Goal: Communication & Community: Answer question/provide support

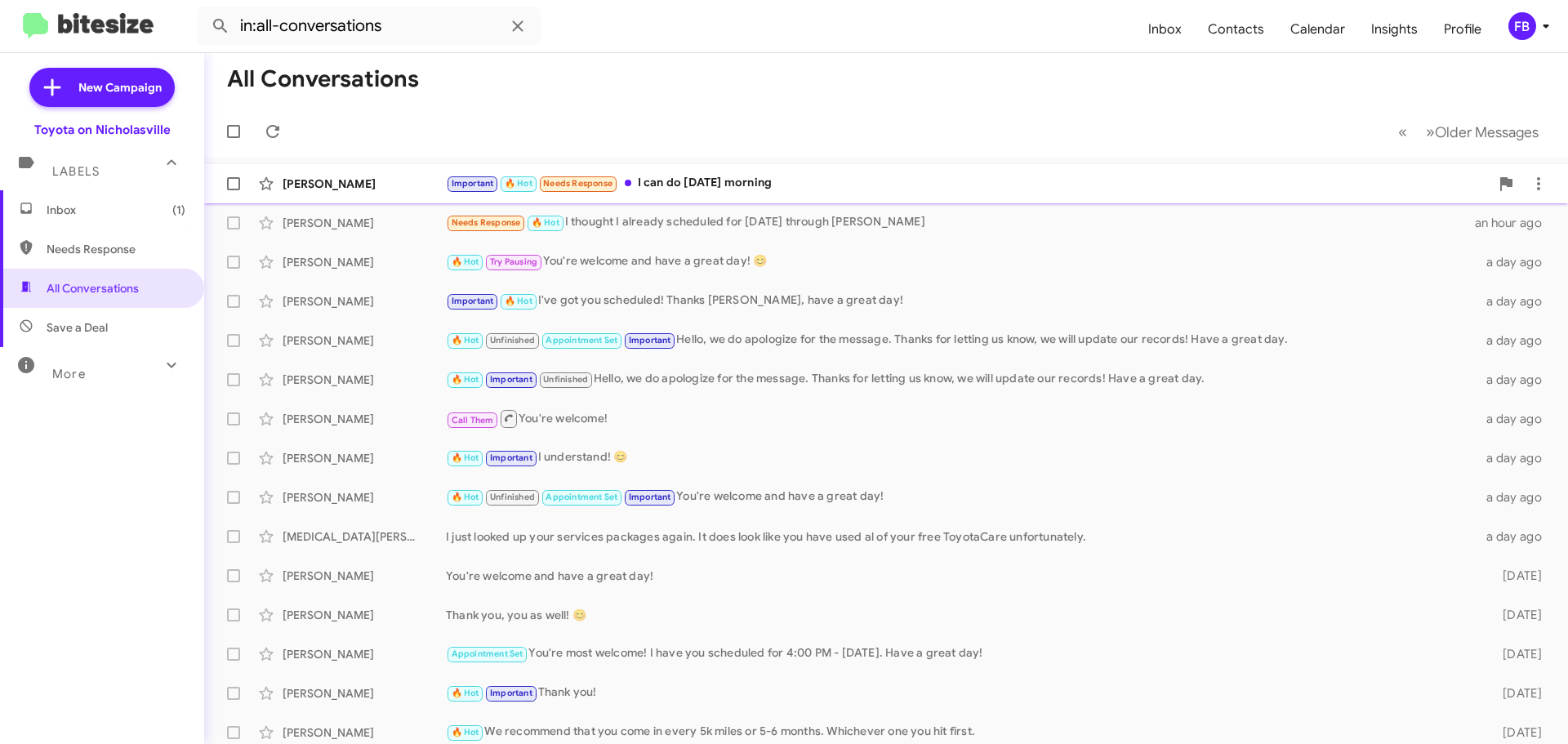
click at [752, 187] on div "Important 🔥 Hot Needs Response I can do [DATE] morning" at bounding box center [968, 184] width 1044 height 19
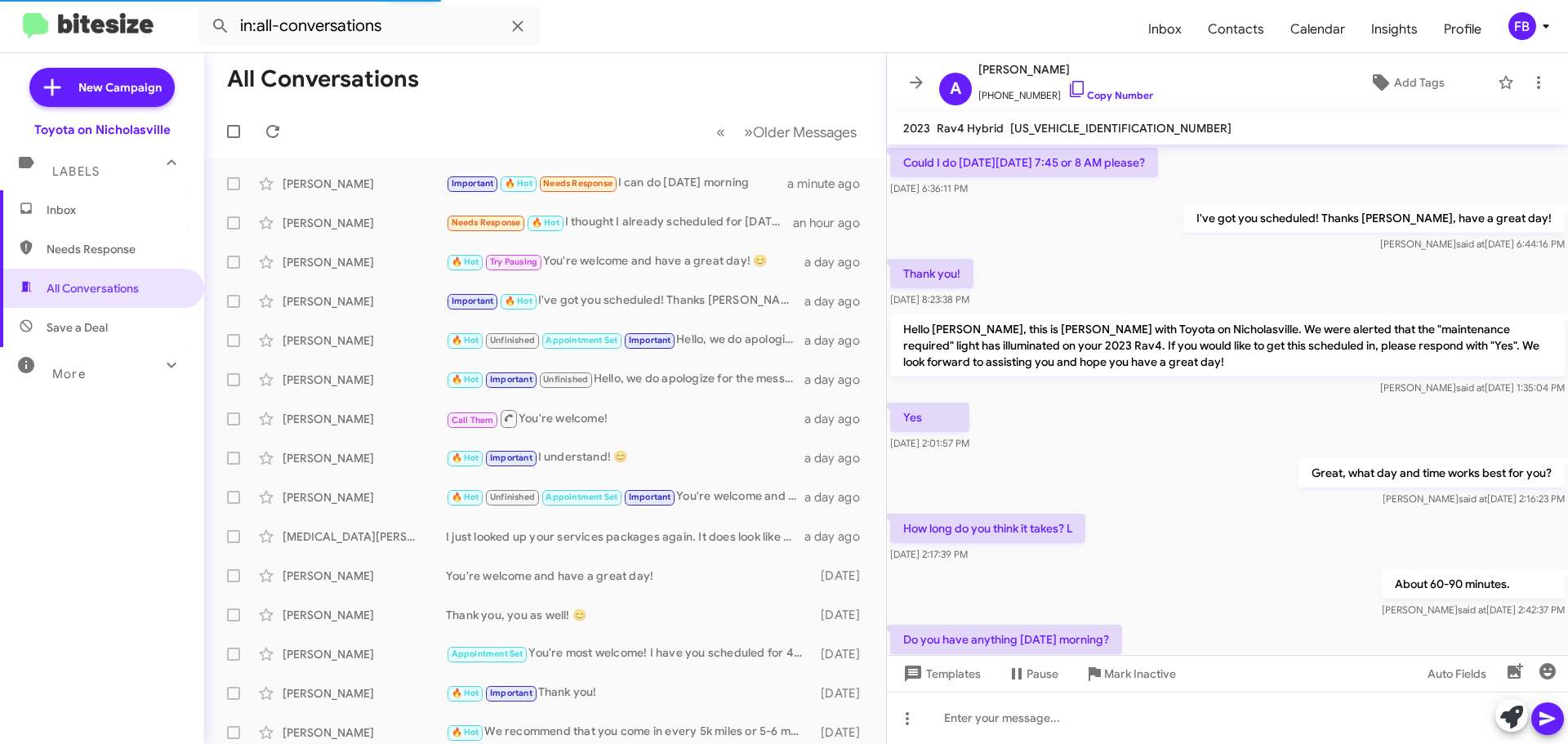
scroll to position [862, 0]
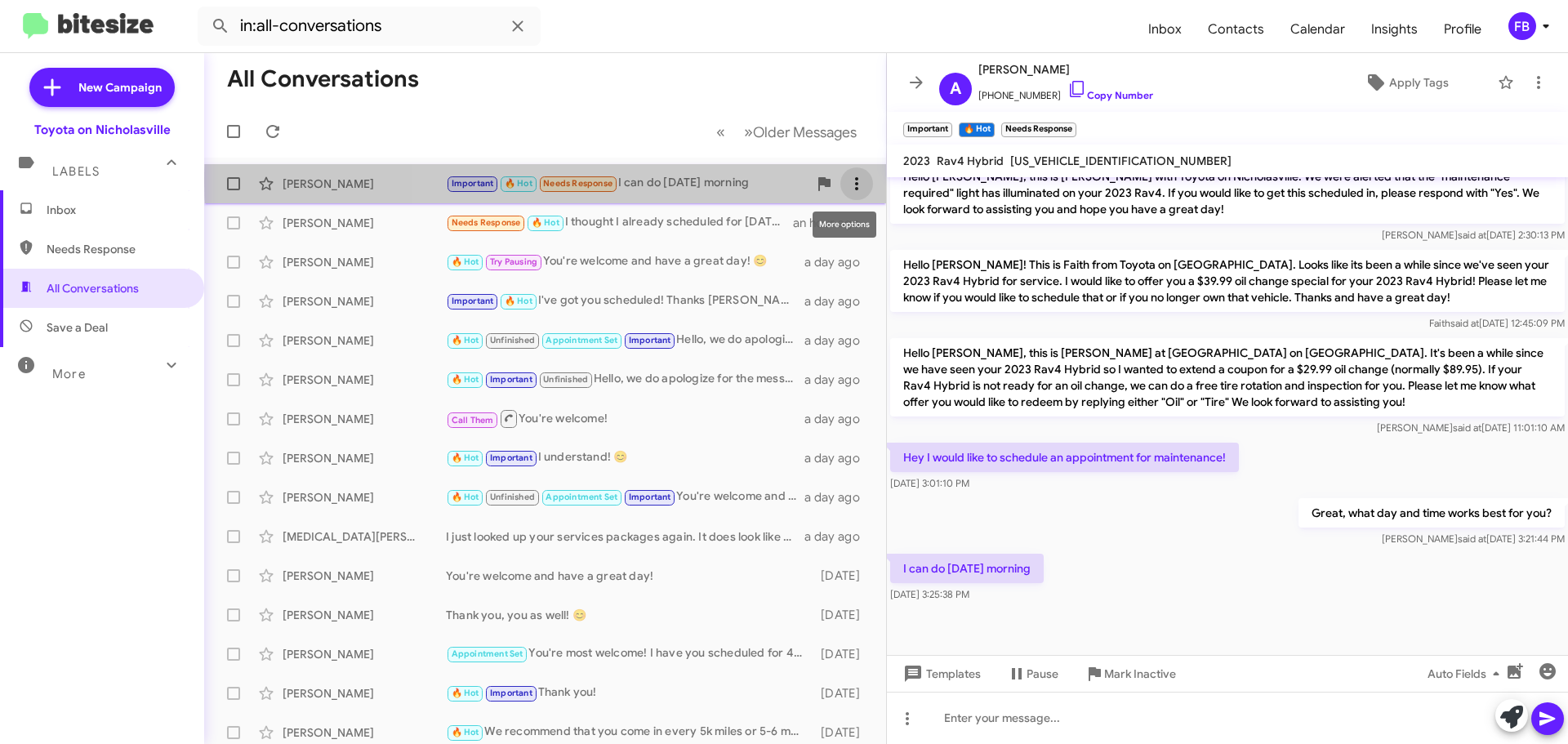
click at [846, 181] on icon at bounding box center [856, 184] width 20 height 20
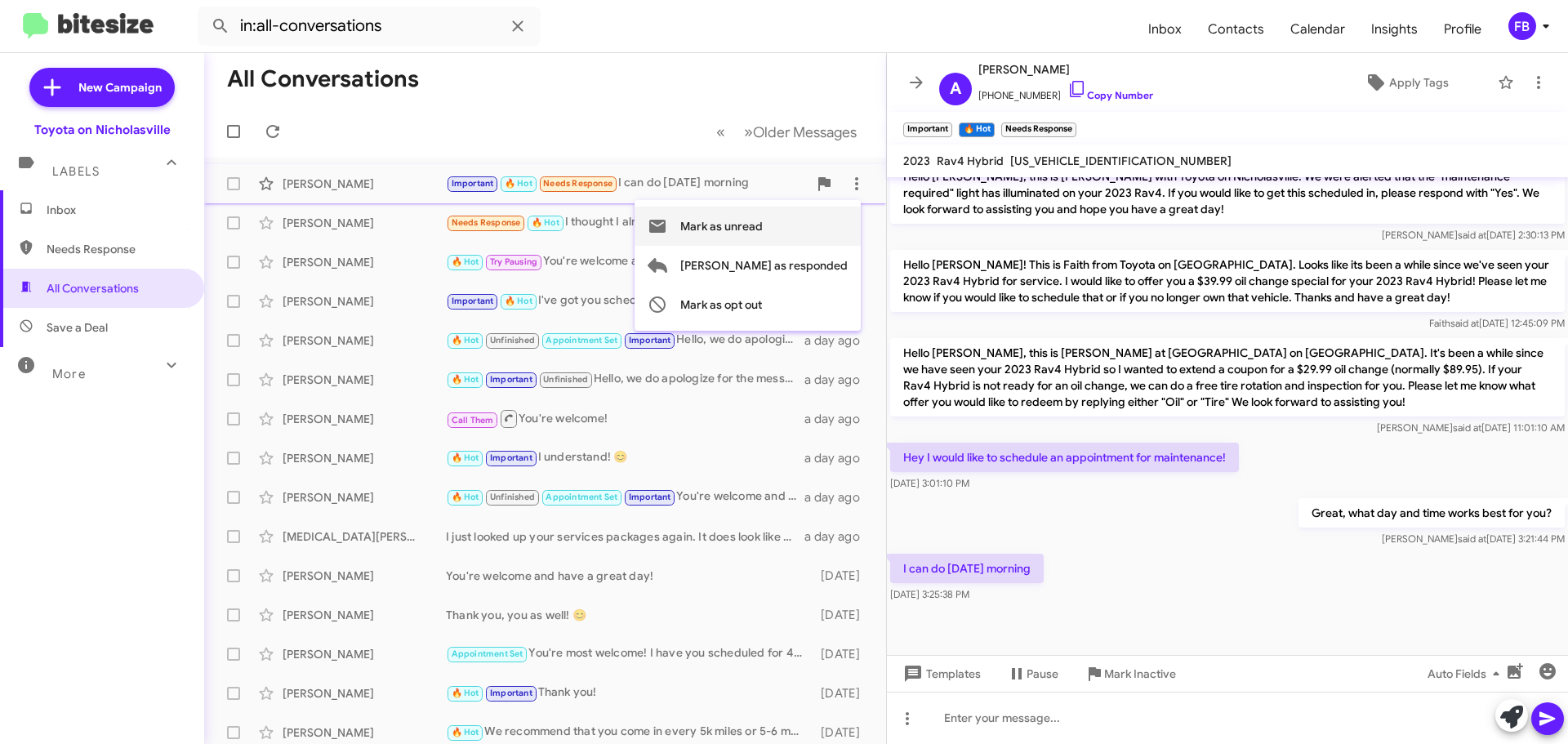
click at [763, 235] on span "Mark as unread" at bounding box center [721, 226] width 83 height 39
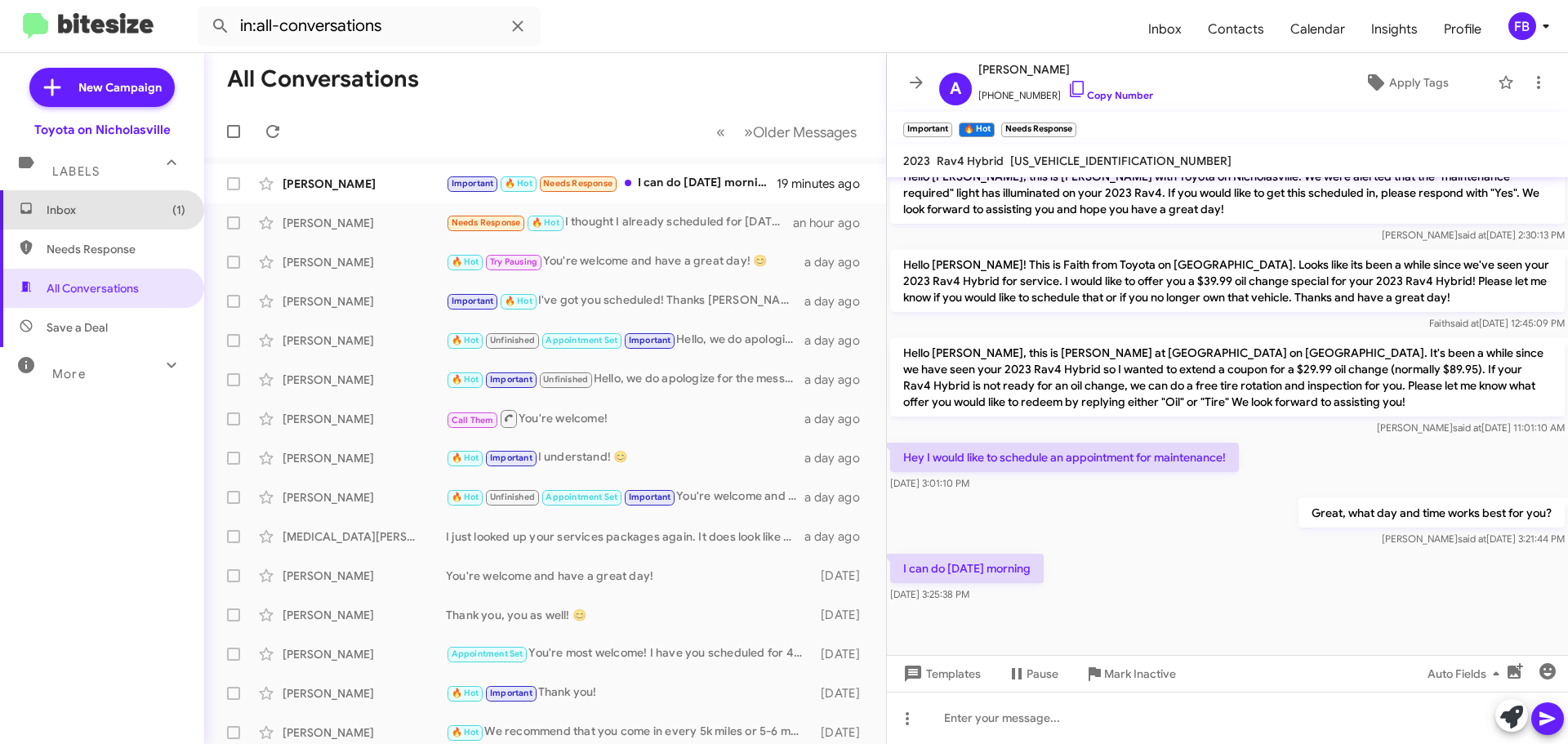
click at [147, 218] on span "Inbox (1)" at bounding box center [102, 210] width 204 height 39
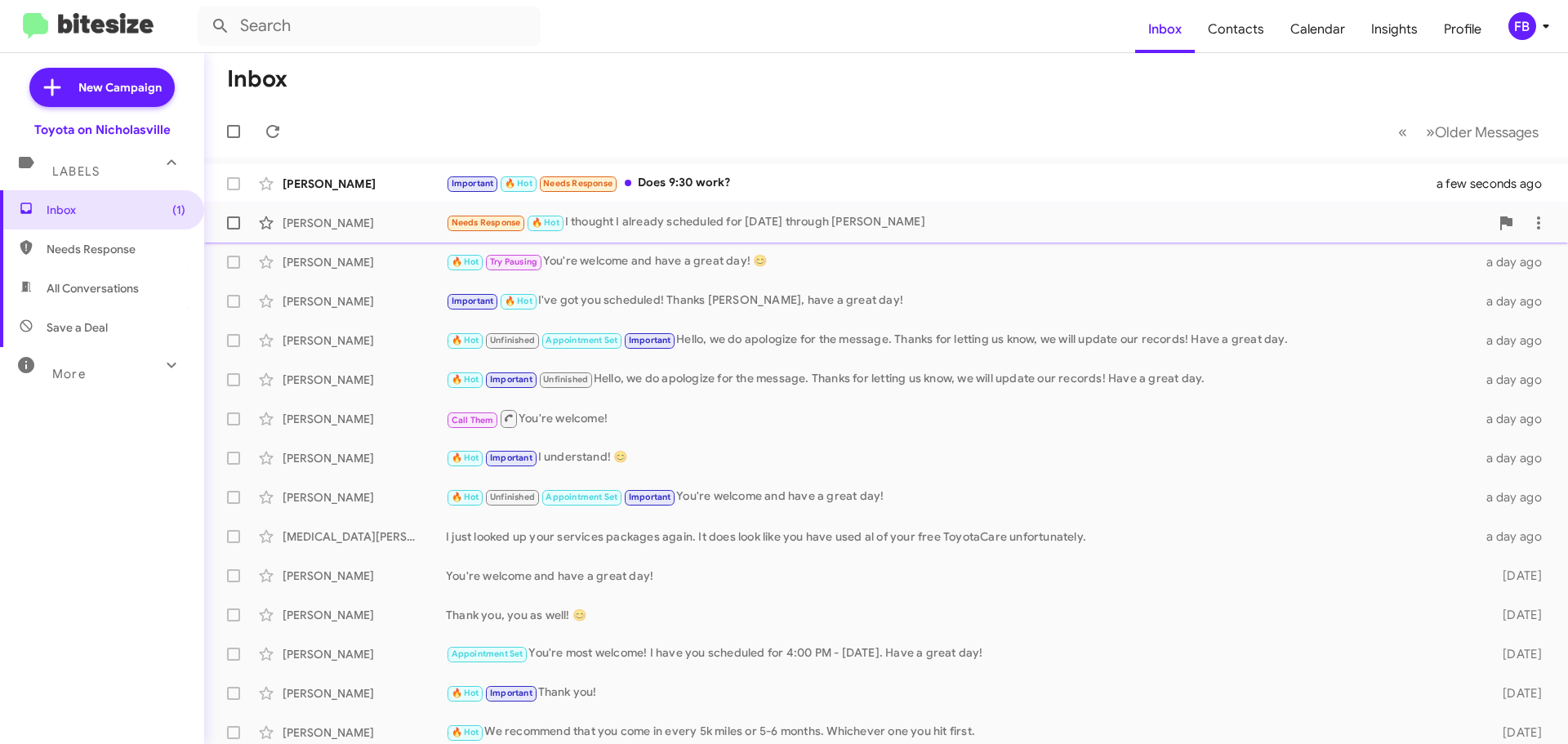
click at [827, 220] on div "Needs Response 🔥 Hot I thought I already scheduled for [DATE] through [PERSON_N…" at bounding box center [968, 223] width 1044 height 19
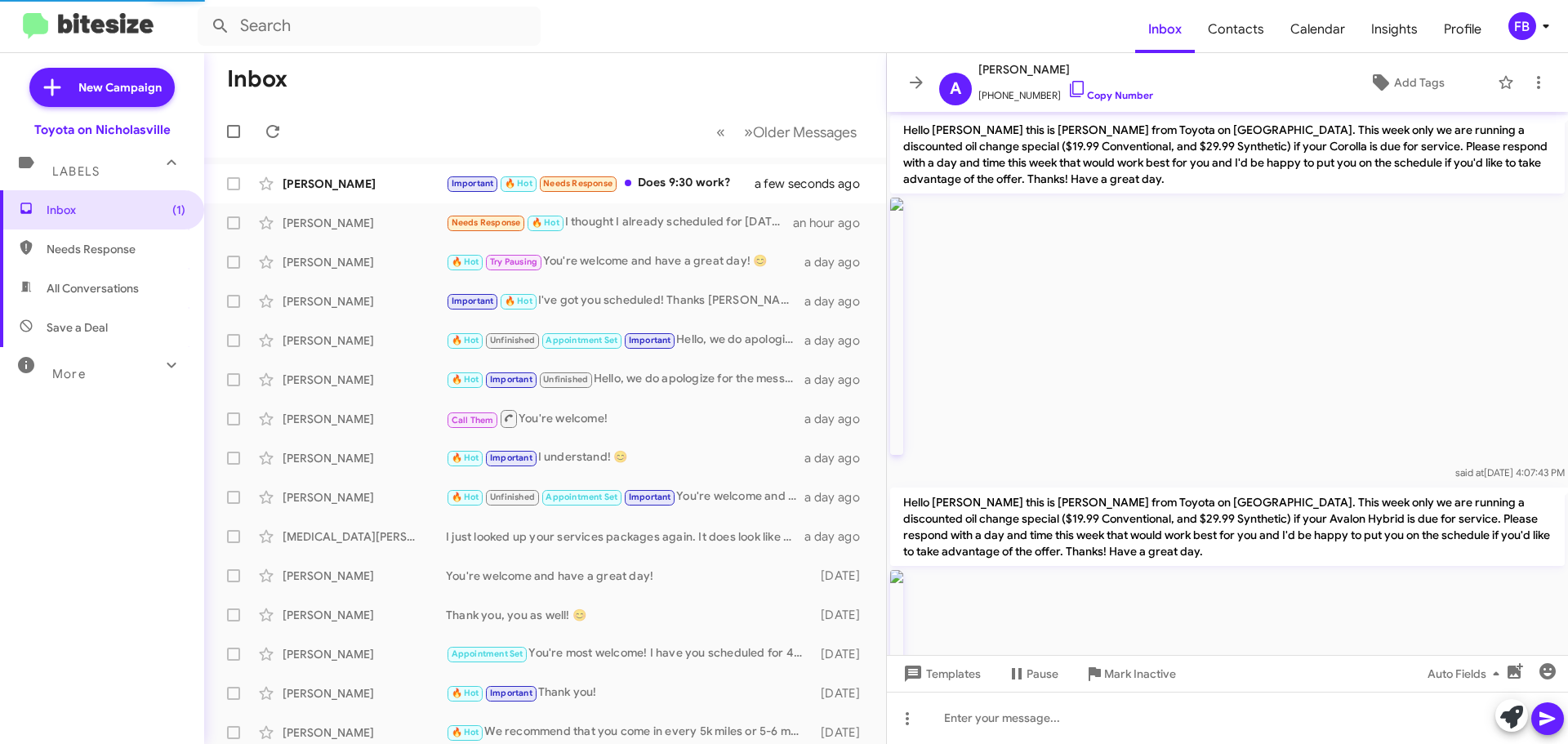
scroll to position [1597, 0]
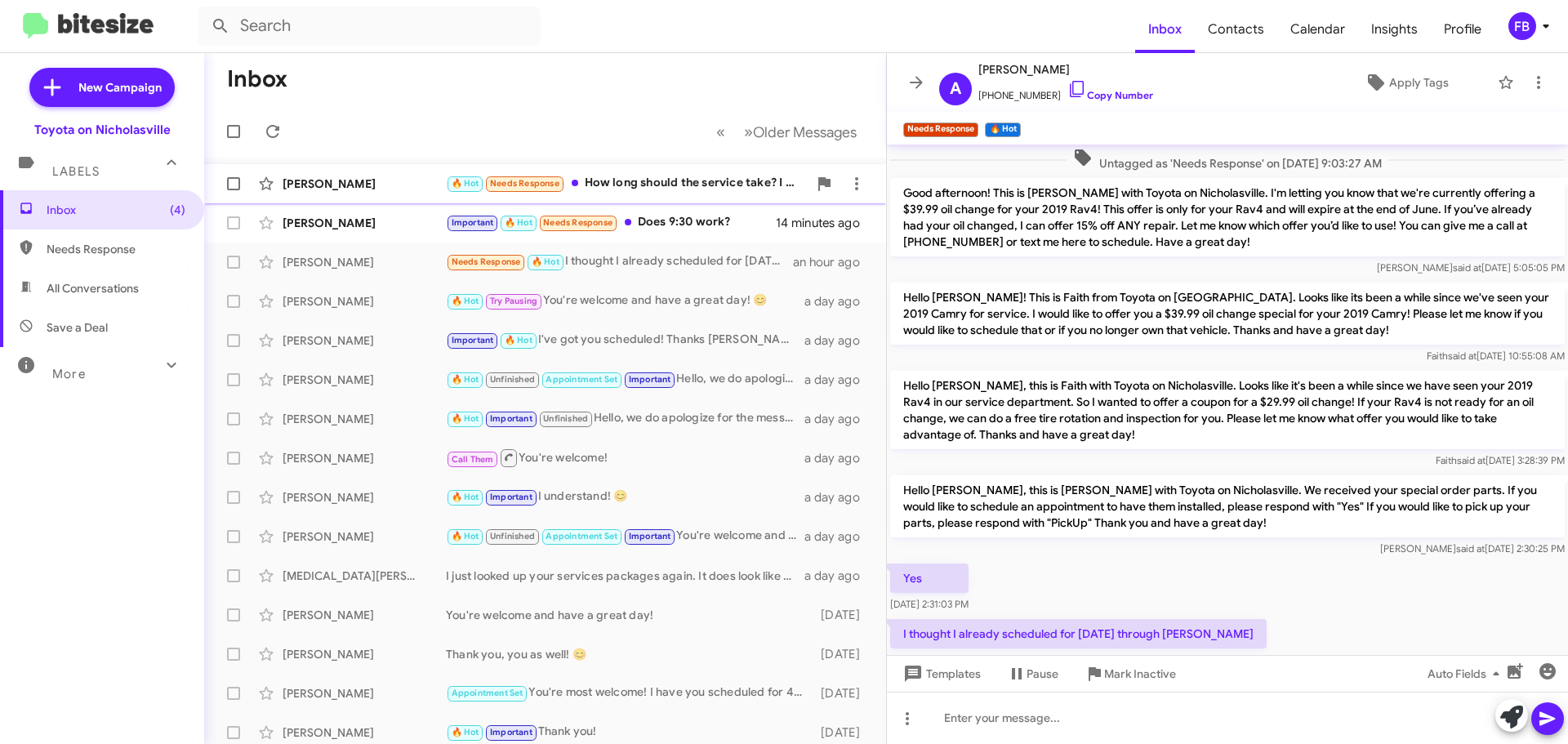
click at [699, 175] on div "🔥 Hot Needs Response How long should the service take? I would like to schedule…" at bounding box center [627, 184] width 362 height 19
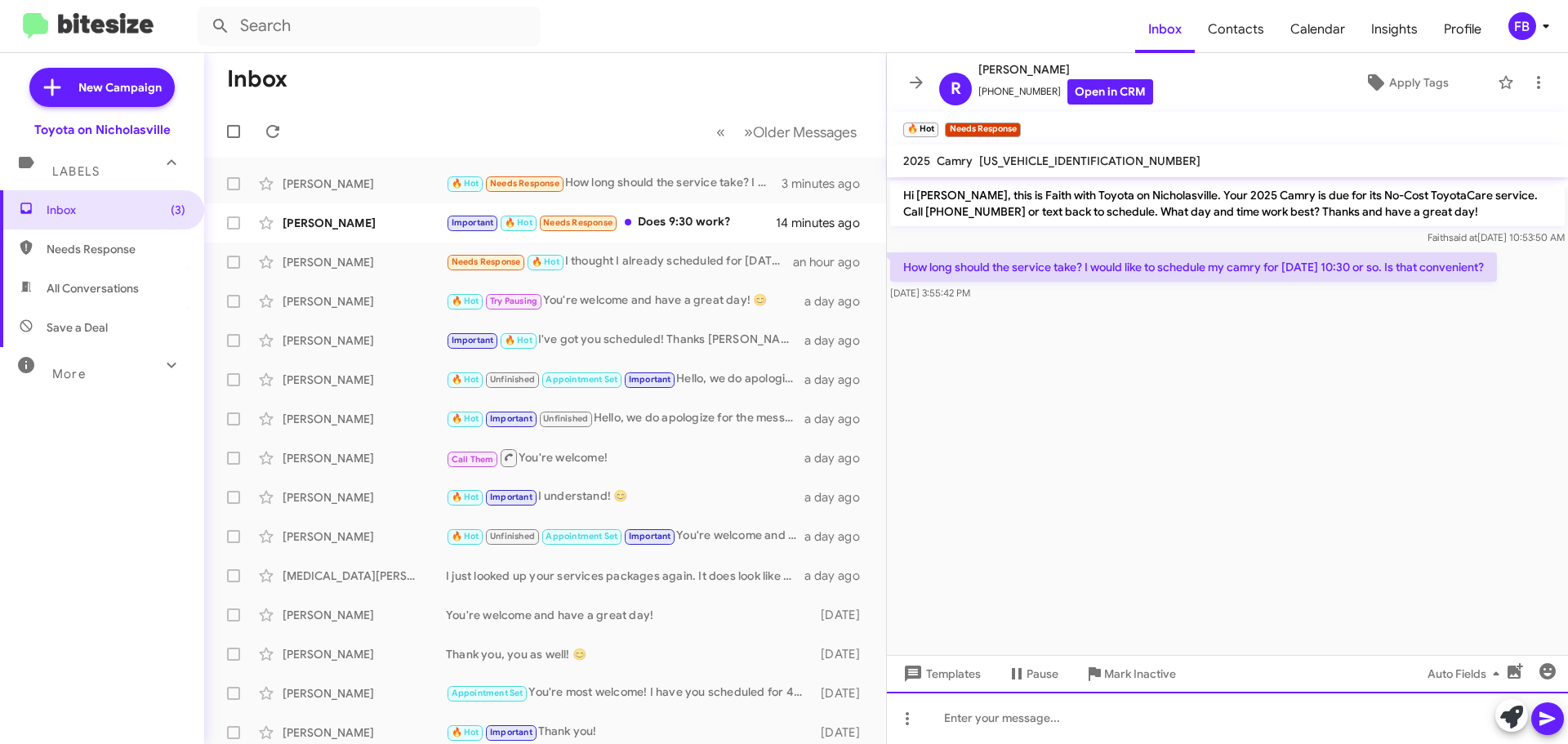
click at [977, 718] on div at bounding box center [1226, 718] width 681 height 52
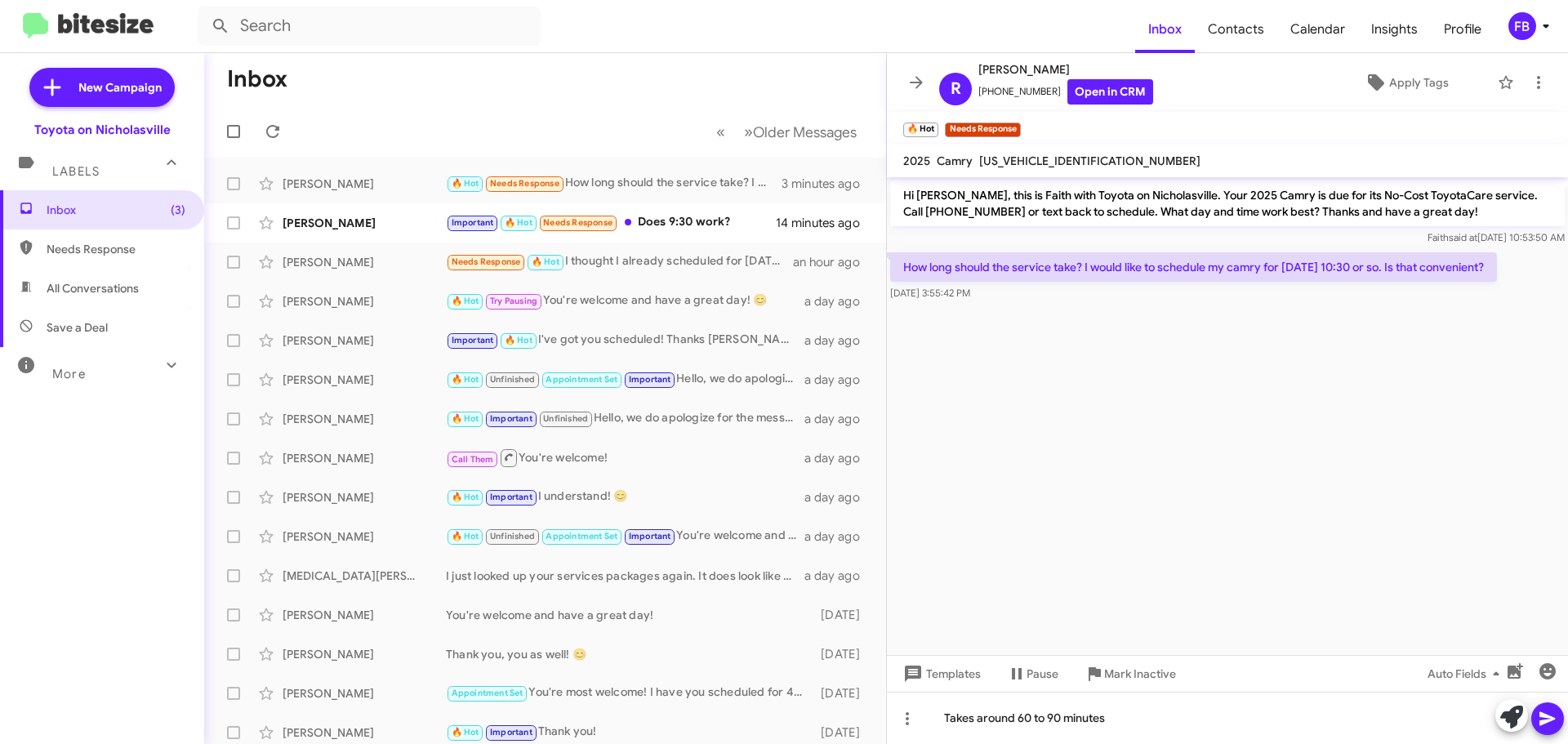
click at [1057, 161] on span "[US_VEHICLE_IDENTIFICATION_NUMBER]" at bounding box center [1089, 161] width 221 height 15
copy span "[US_VEHICLE_IDENTIFICATION_NUMBER]"
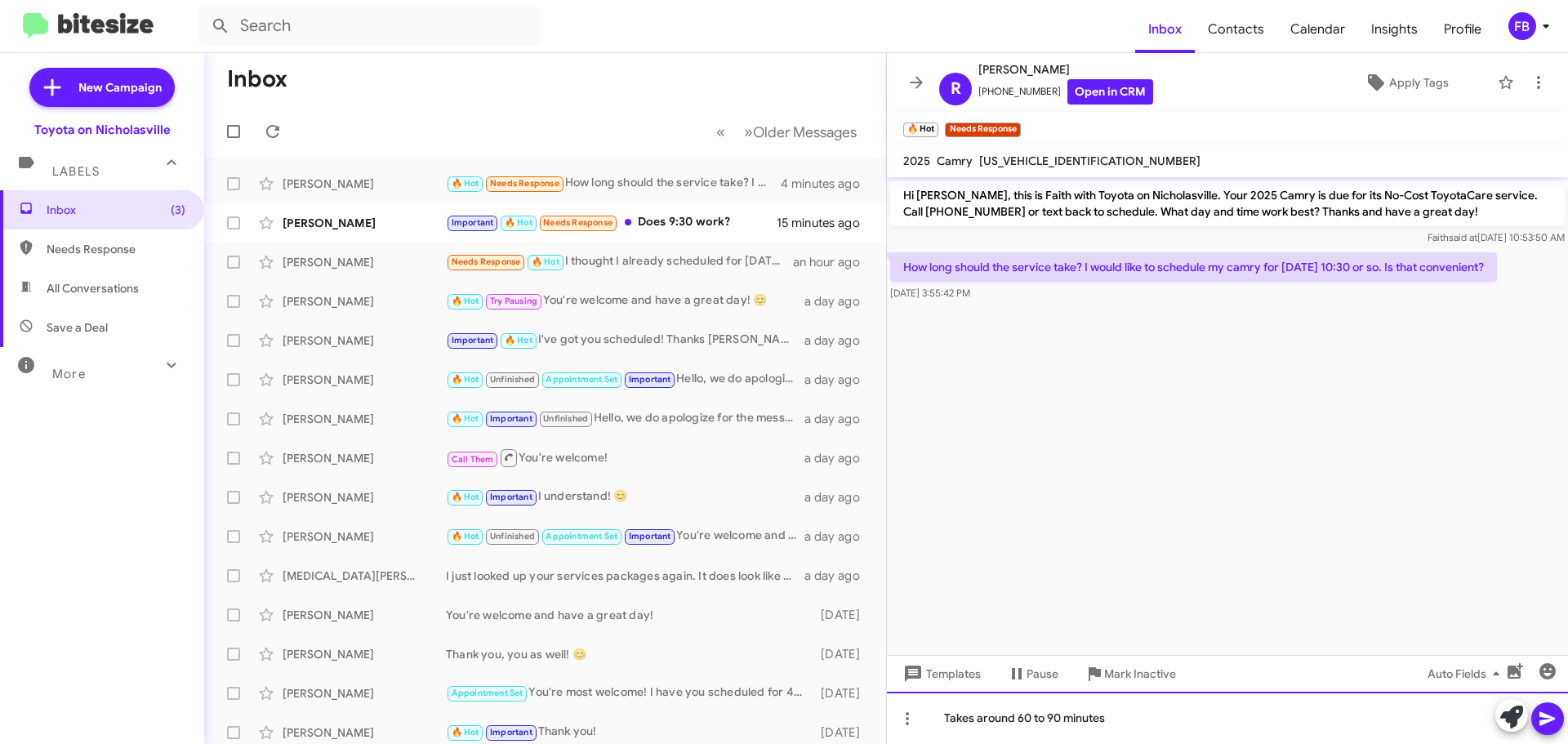
click at [1182, 718] on div "Takes around 60 to 90 minutes" at bounding box center [1226, 718] width 681 height 52
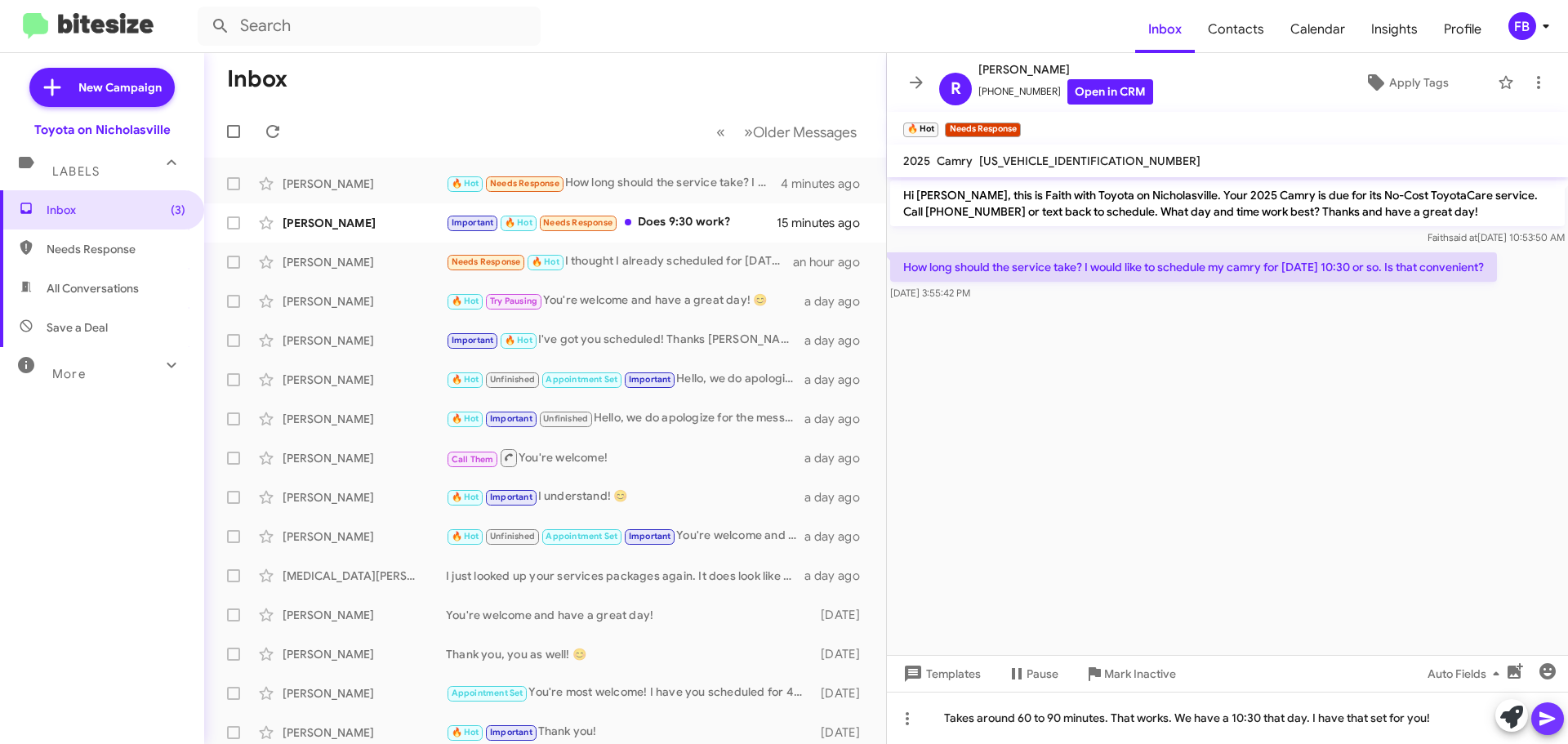
click at [1550, 717] on icon at bounding box center [1547, 719] width 15 height 14
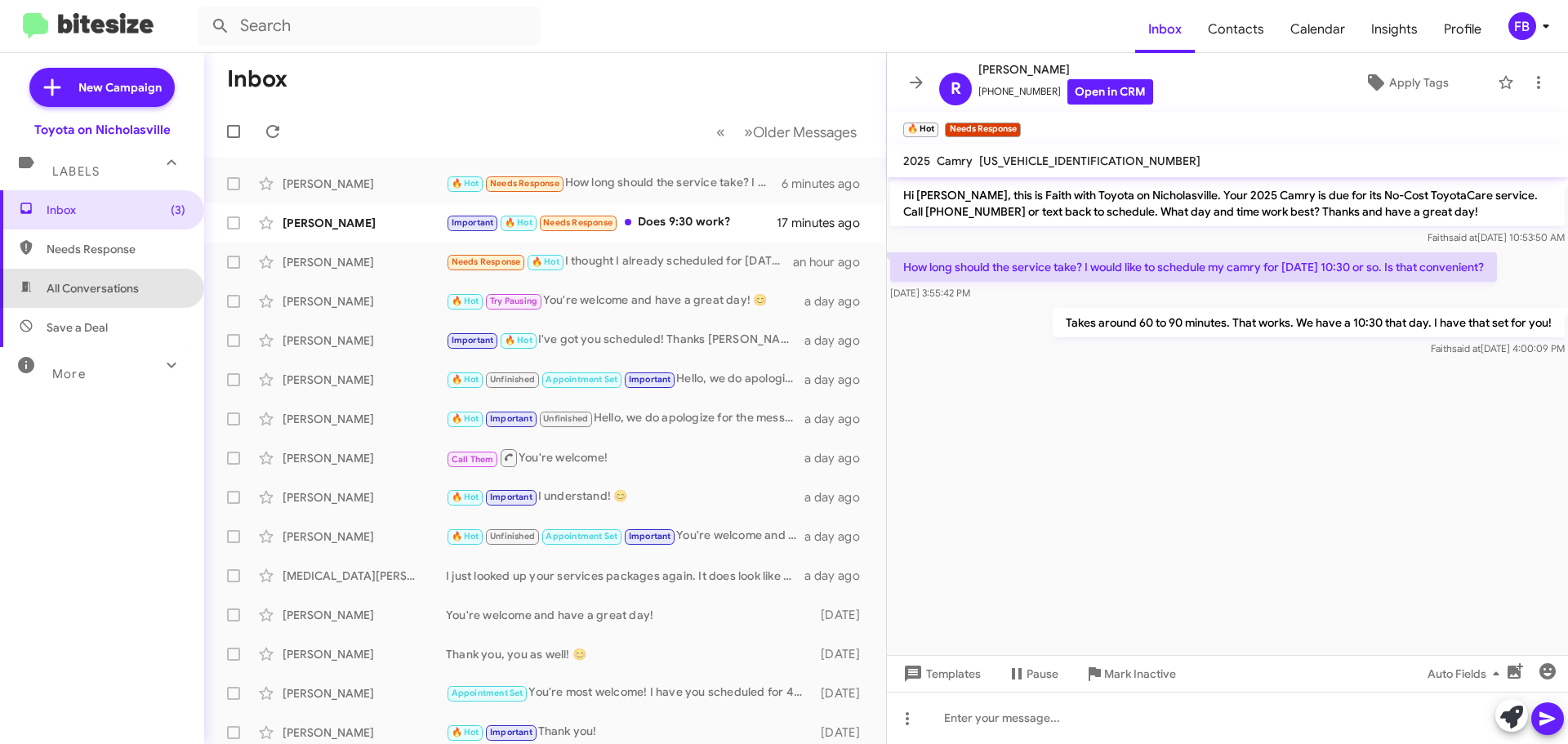
drag, startPoint x: 127, startPoint y: 293, endPoint x: 178, endPoint y: 282, distance: 52.2
click at [126, 293] on span "All Conversations" at bounding box center [92, 288] width 92 height 16
type input "in:all-conversations"
